Goal: Transaction & Acquisition: Subscribe to service/newsletter

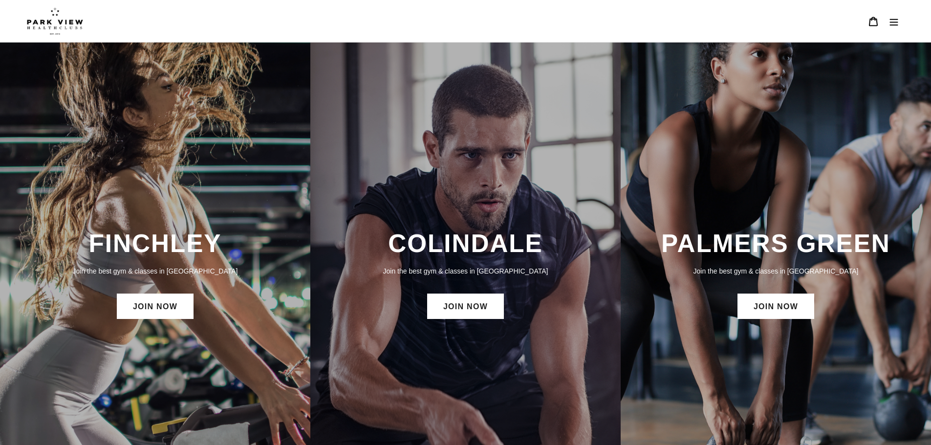
scroll to position [147, 0]
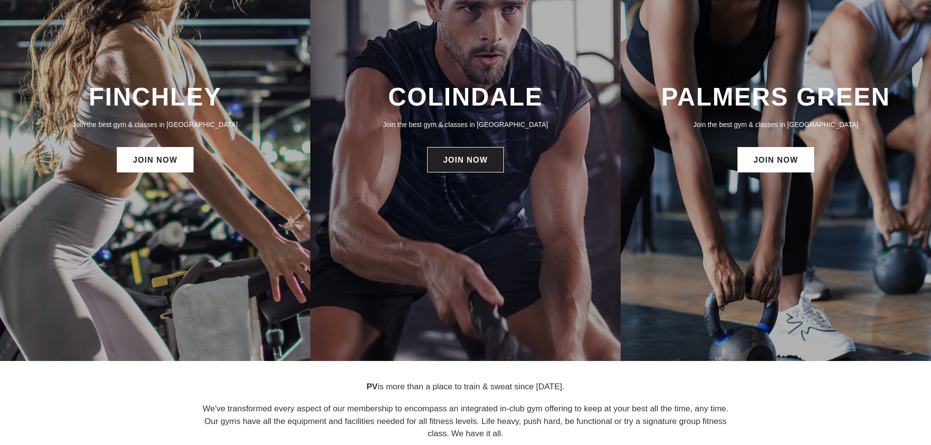
click at [473, 160] on link "JOIN NOW" at bounding box center [465, 159] width 77 height 25
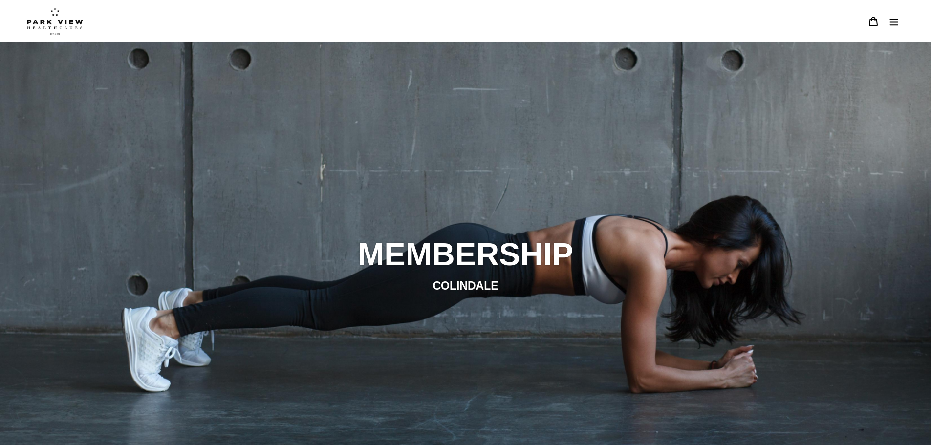
click at [63, 23] on img at bounding box center [55, 20] width 56 height 27
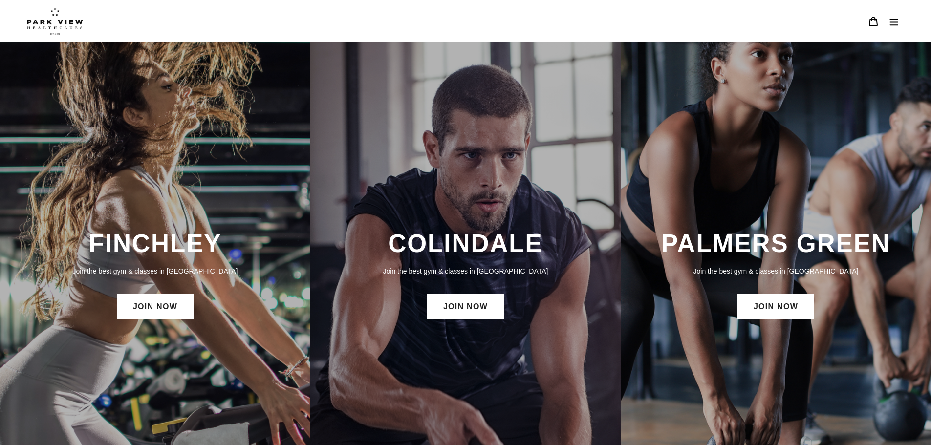
click at [486, 258] on h3 "COLINDALE" at bounding box center [465, 244] width 291 height 30
click at [473, 303] on link "JOIN NOW" at bounding box center [465, 306] width 77 height 25
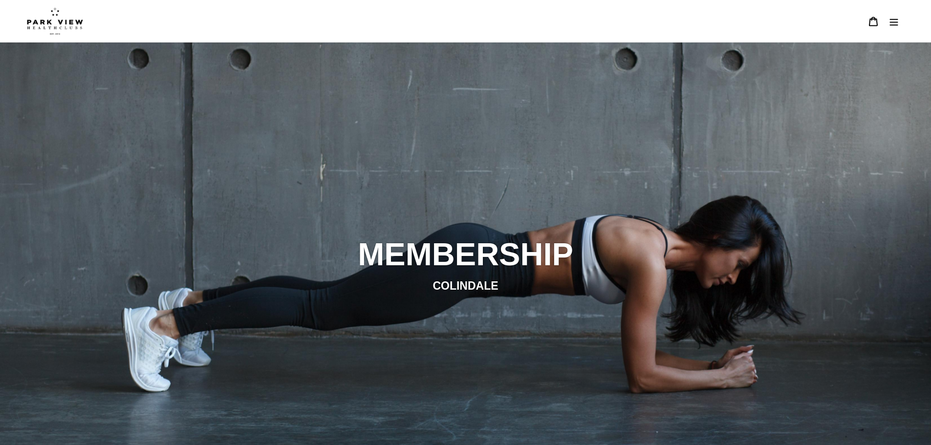
click at [893, 24] on icon "Menu" at bounding box center [894, 22] width 10 height 10
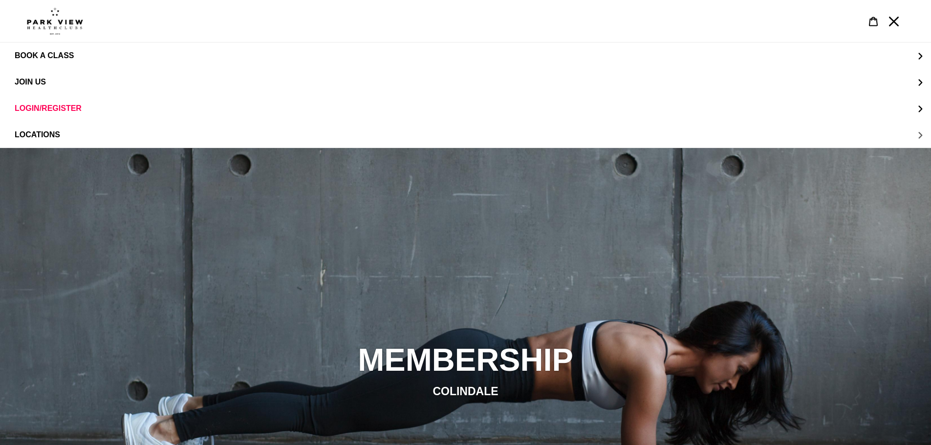
click at [920, 137] on button "LOCATIONS" at bounding box center [465, 135] width 931 height 26
click at [13, 53] on icon "LOCATIONS" at bounding box center [13, 56] width 7 height 7
click at [57, 33] on img at bounding box center [55, 20] width 56 height 27
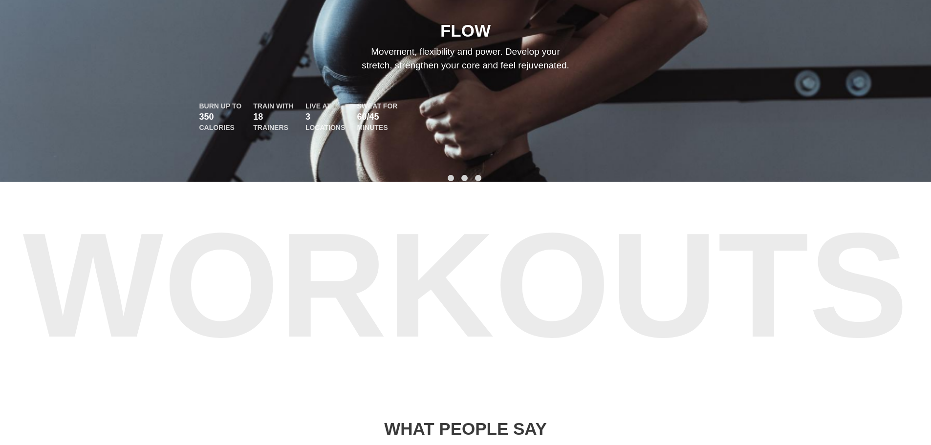
scroll to position [451, 0]
